Goal: Navigation & Orientation: Go to known website

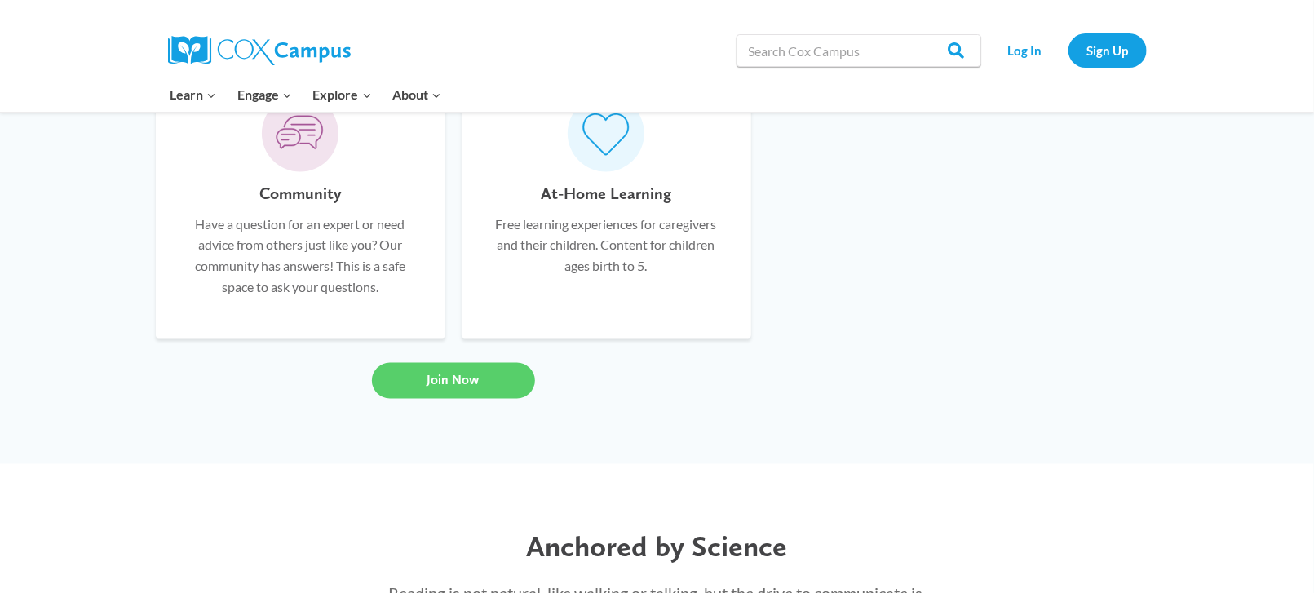
scroll to position [1305, 0]
